Goal: Task Accomplishment & Management: Manage account settings

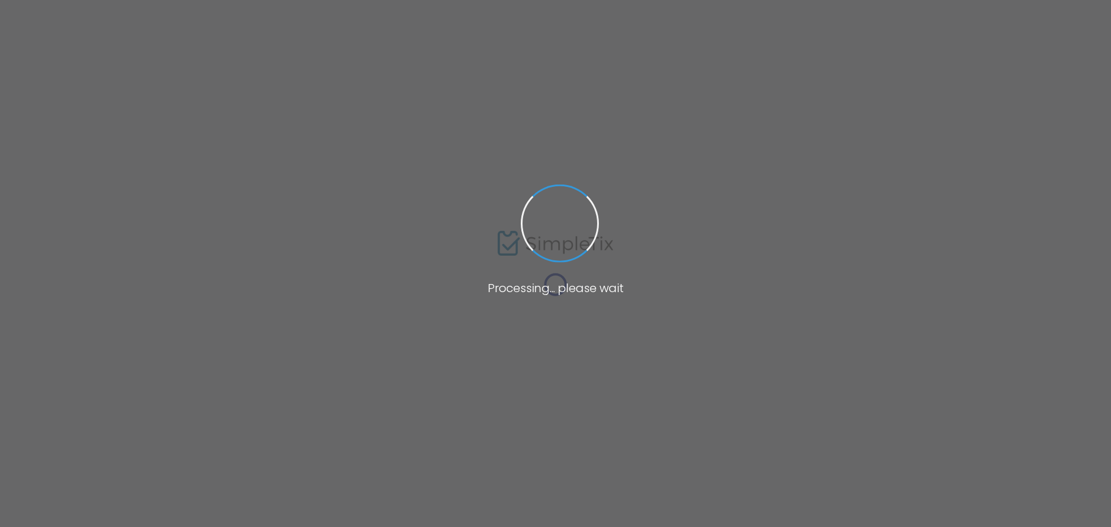
type input "[GEOGRAPHIC_DATA] ([GEOGRAPHIC_DATA])"
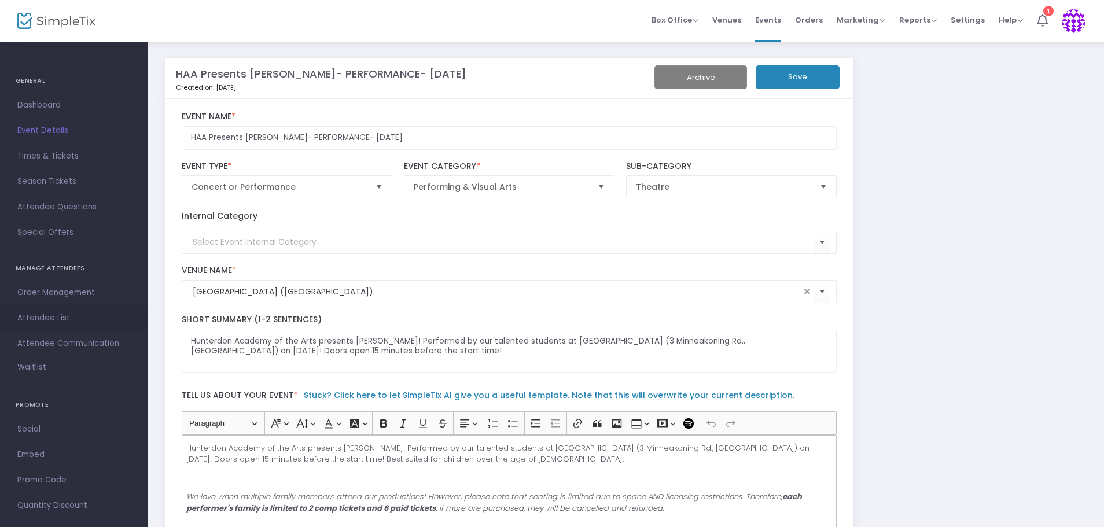
click at [57, 315] on span "Attendee List" at bounding box center [73, 318] width 113 height 15
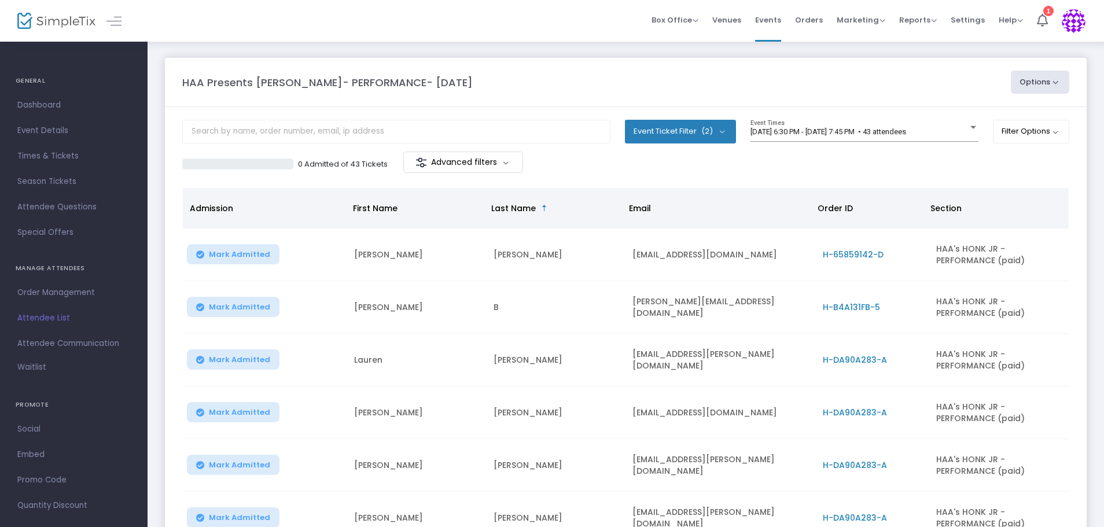
click at [706, 128] on span "(2)" at bounding box center [707, 131] width 12 height 9
click at [866, 175] on div "0 Admitted of 43 Tickets Advanced filters" at bounding box center [625, 164] width 887 height 24
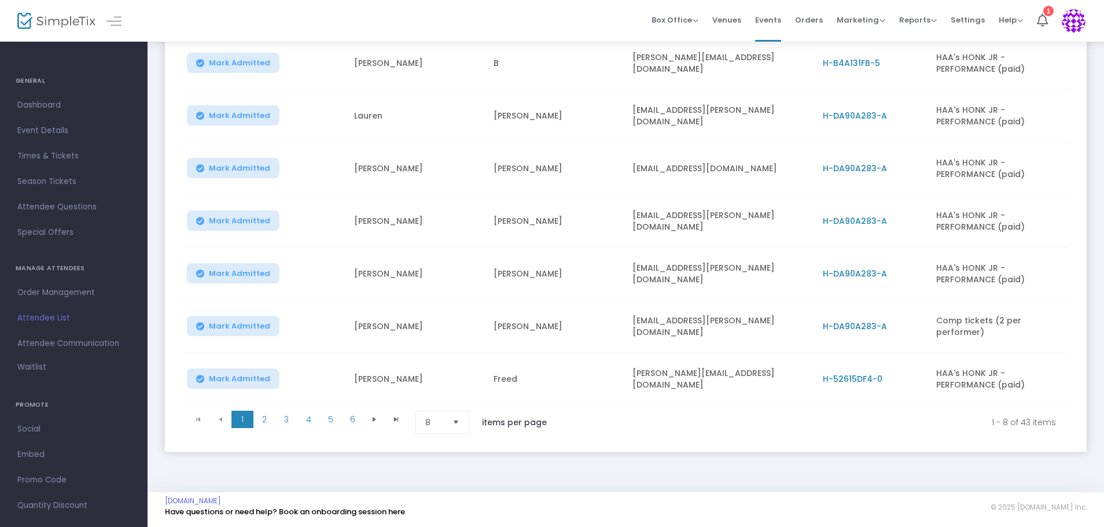
scroll to position [248, 0]
click at [262, 416] on span "2" at bounding box center [264, 419] width 22 height 17
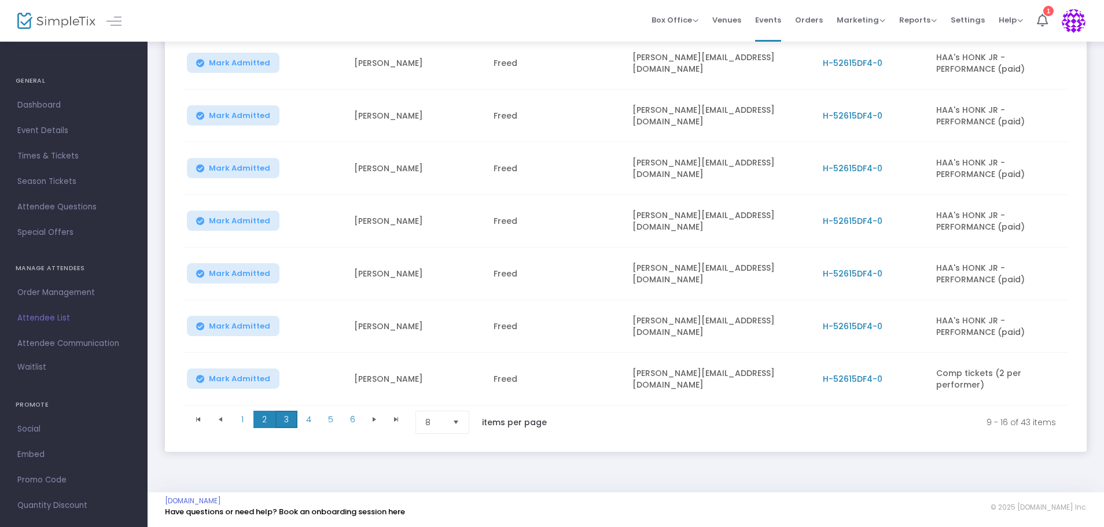
click at [285, 411] on span "3" at bounding box center [286, 419] width 22 height 17
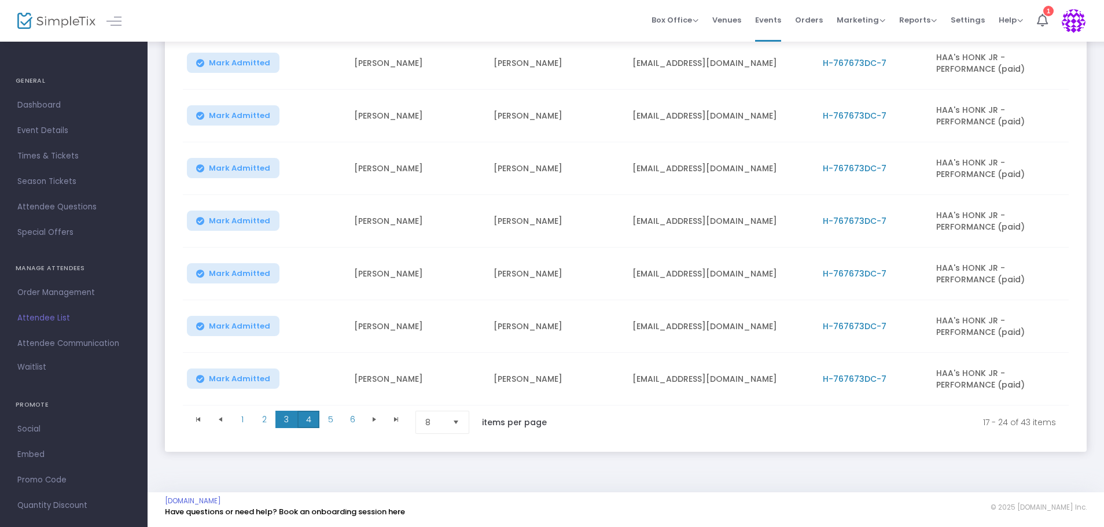
click at [314, 414] on span "4" at bounding box center [308, 419] width 22 height 17
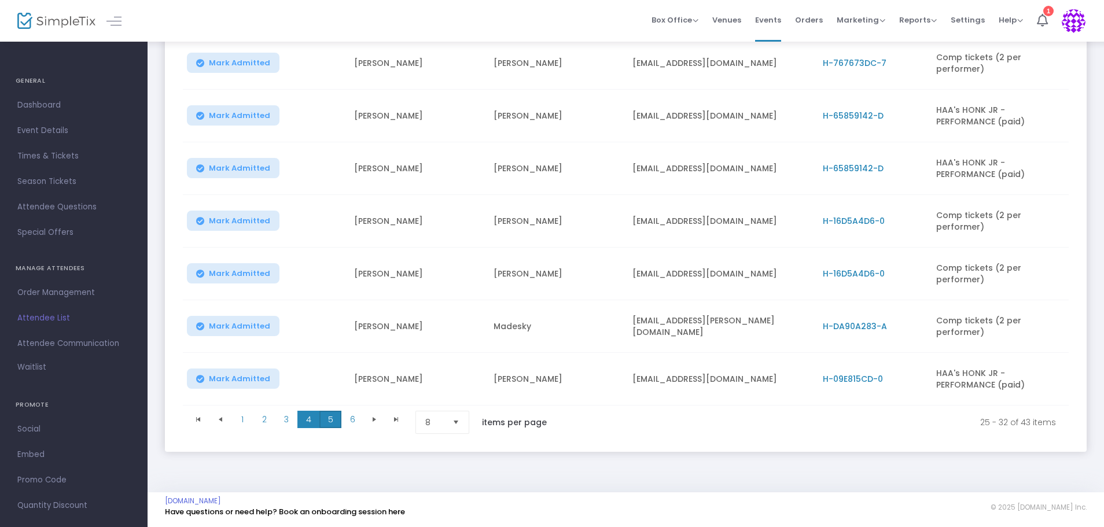
click at [330, 416] on span "5" at bounding box center [330, 419] width 22 height 17
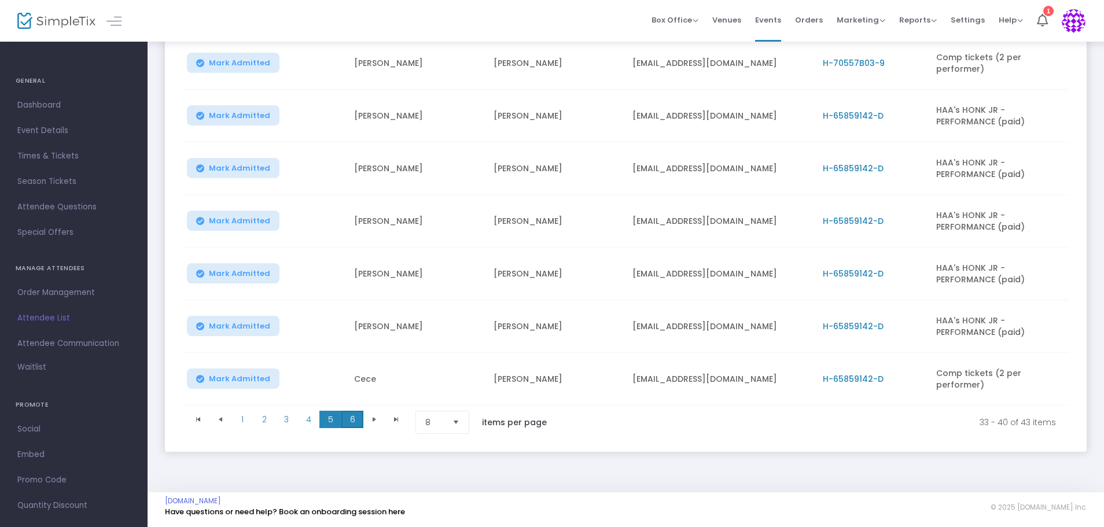
click at [351, 416] on span "6" at bounding box center [352, 419] width 22 height 17
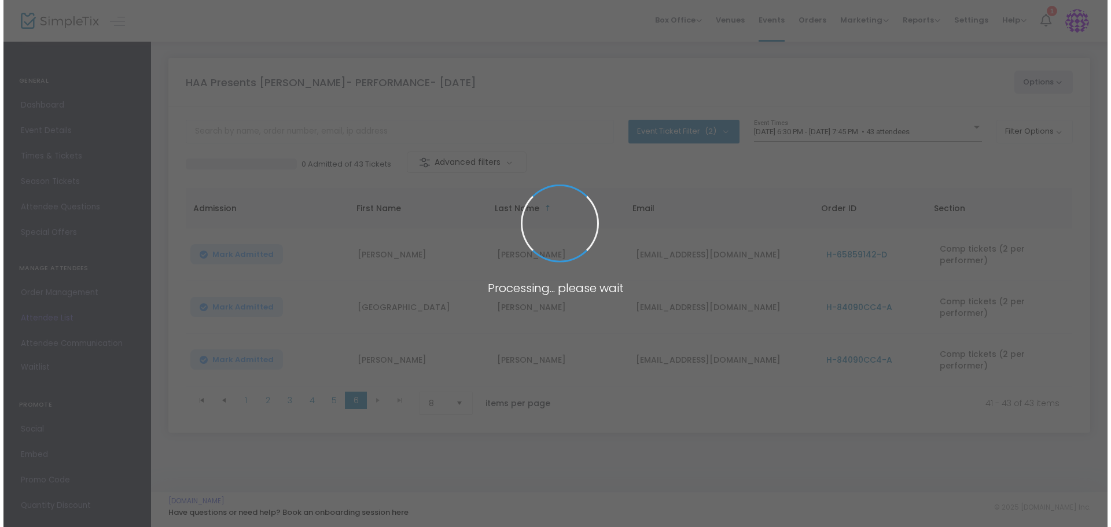
scroll to position [0, 0]
